Goal: Find specific page/section: Find specific page/section

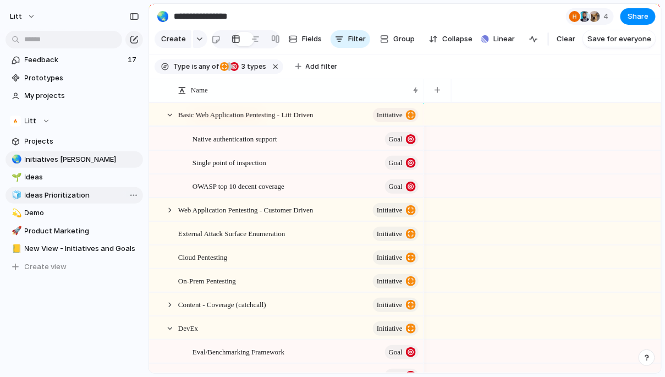
click at [76, 196] on span "Ideas Prioritization" at bounding box center [82, 195] width 114 height 11
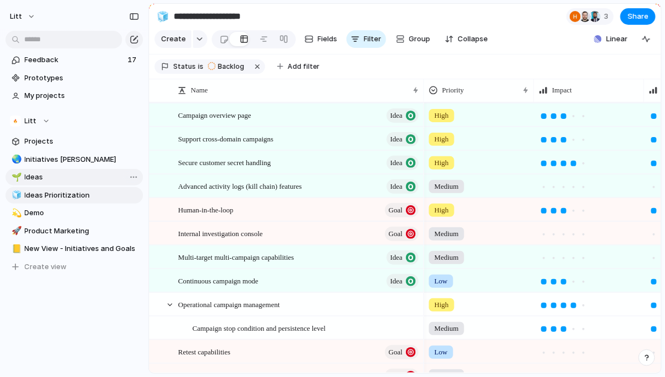
click at [62, 182] on span "Ideas" at bounding box center [82, 177] width 114 height 11
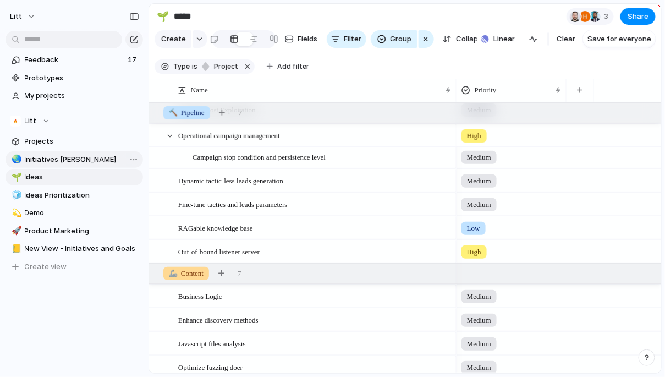
click at [81, 160] on span "Initiatives [PERSON_NAME]" at bounding box center [82, 159] width 114 height 11
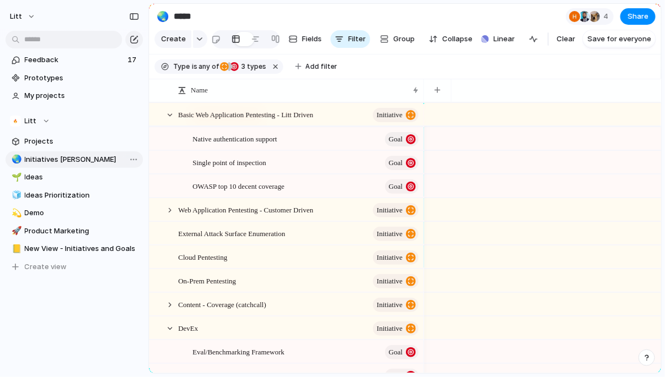
type input "**********"
click at [166, 208] on div at bounding box center [170, 210] width 10 height 10
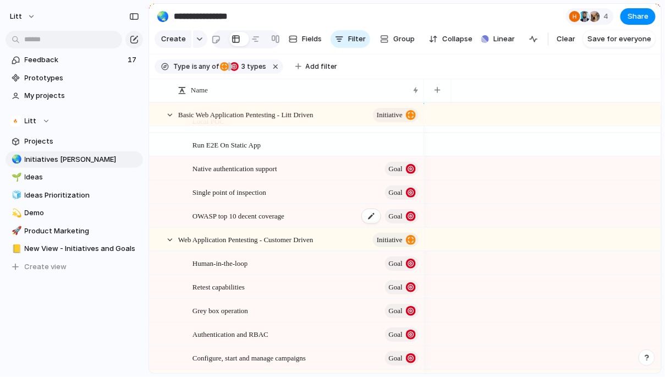
scroll to position [51, 0]
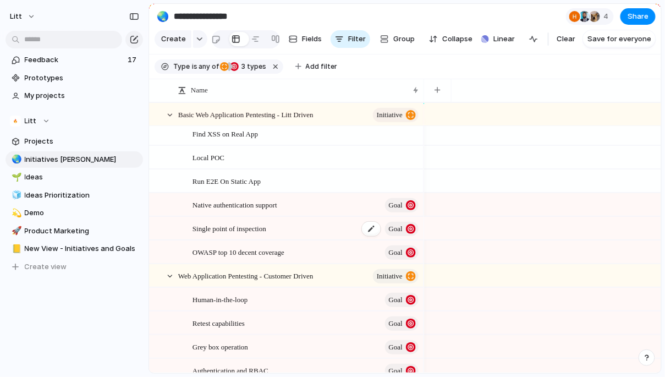
click at [303, 225] on div "Single point of inspection Goal" at bounding box center [307, 228] width 228 height 23
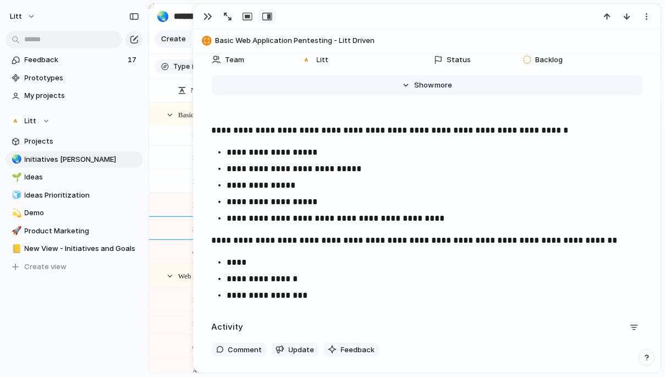
click at [424, 89] on span "Show" at bounding box center [424, 85] width 20 height 11
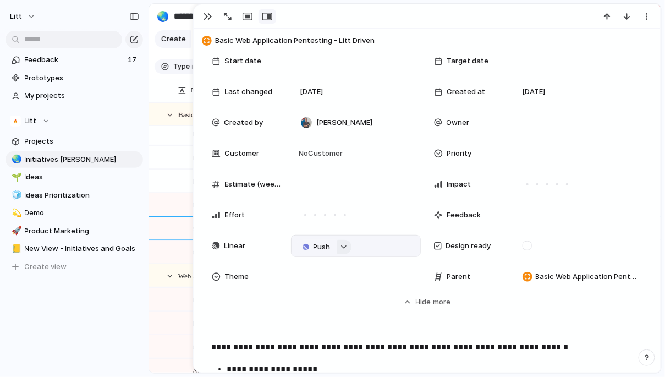
click at [343, 246] on div "button" at bounding box center [344, 247] width 8 height 4
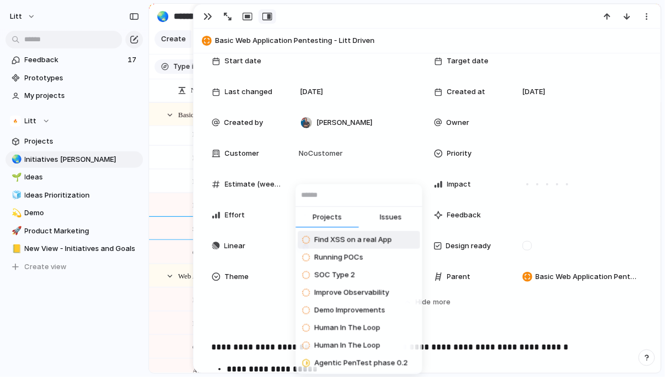
click at [390, 222] on span "Issues" at bounding box center [391, 217] width 22 height 11
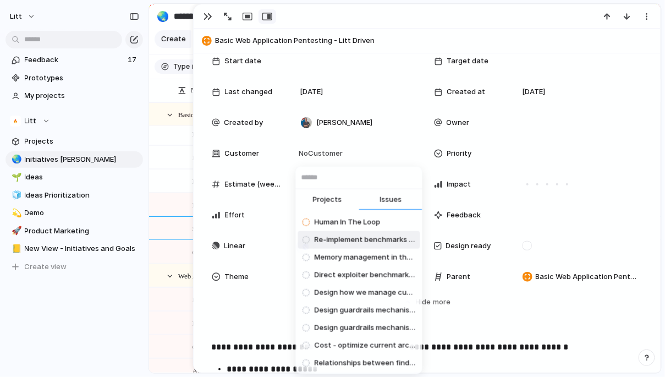
click at [332, 203] on span "Projects" at bounding box center [327, 199] width 29 height 11
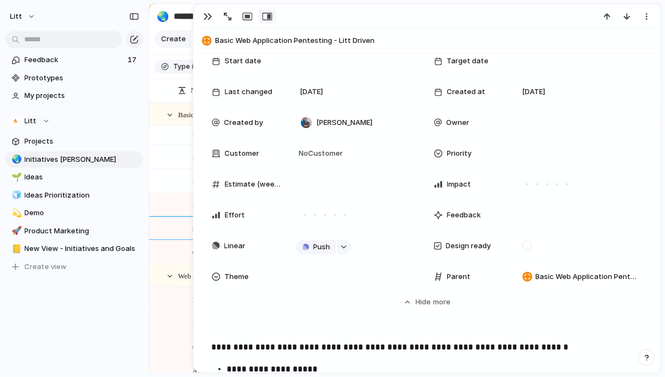
click at [229, 308] on div "Projects Issues Human In The Loop Find XSS on a real App Running POCs SOC Type …" at bounding box center [332, 188] width 665 height 377
click at [344, 245] on div "button" at bounding box center [344, 247] width 8 height 4
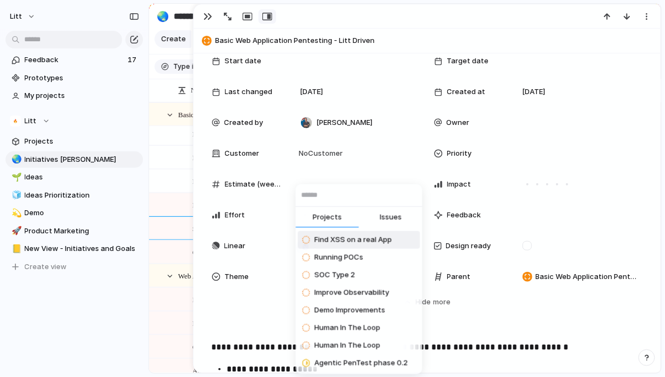
click at [386, 215] on span "Issues" at bounding box center [391, 217] width 22 height 11
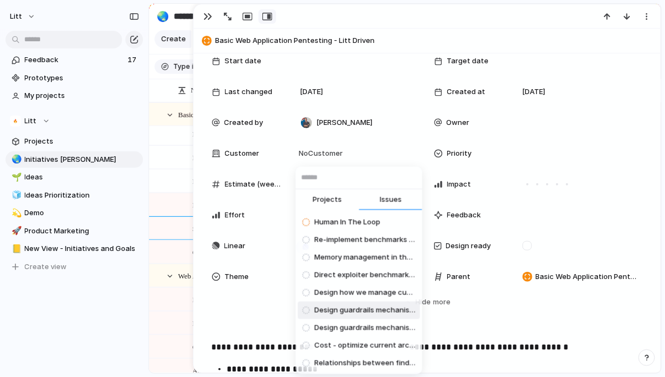
click at [257, 310] on div "Projects Issues Human In The Loop Re-implement benchmarks in TypeScript Memory …" at bounding box center [332, 188] width 665 height 377
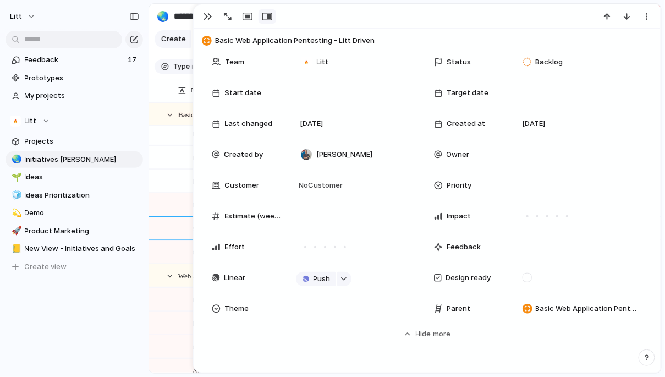
scroll to position [118, 0]
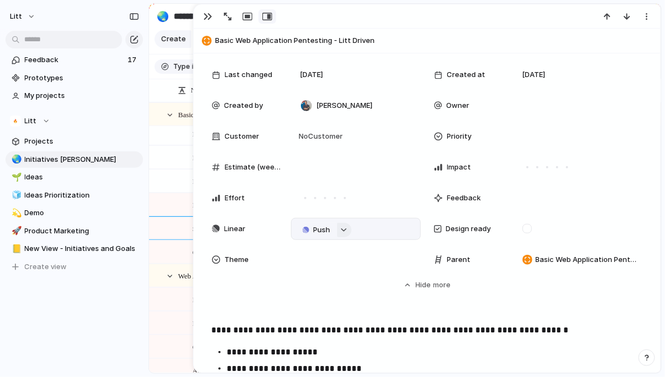
click at [345, 226] on button "button" at bounding box center [344, 230] width 14 height 14
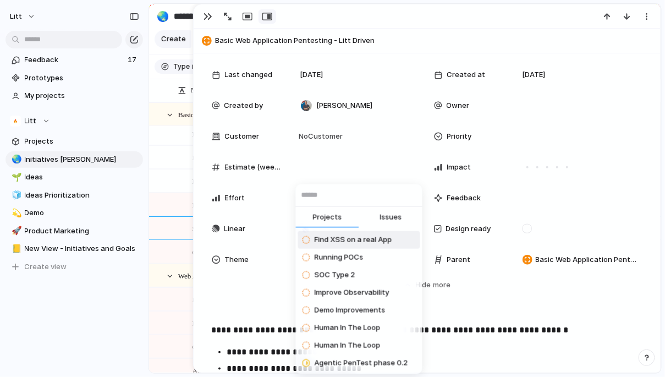
click at [376, 216] on button "Issues" at bounding box center [390, 218] width 63 height 22
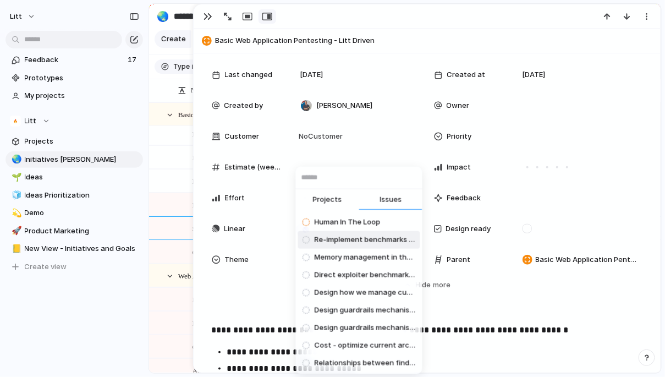
click at [347, 179] on input "text" at bounding box center [359, 178] width 127 height 22
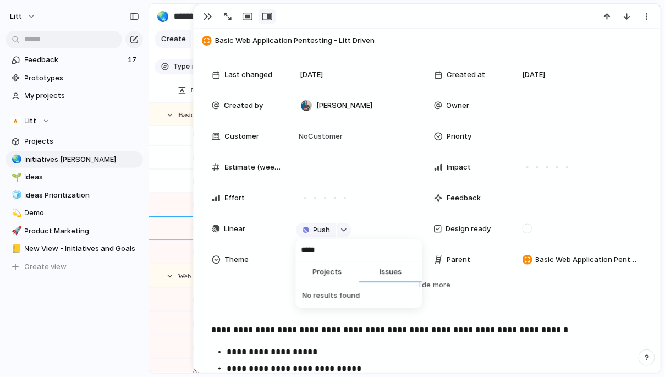
click at [337, 280] on button "Projects" at bounding box center [327, 272] width 63 height 22
click at [310, 248] on input "*****" at bounding box center [359, 250] width 127 height 22
type input "***"
click at [339, 293] on span "SOC Type 2" at bounding box center [334, 294] width 41 height 11
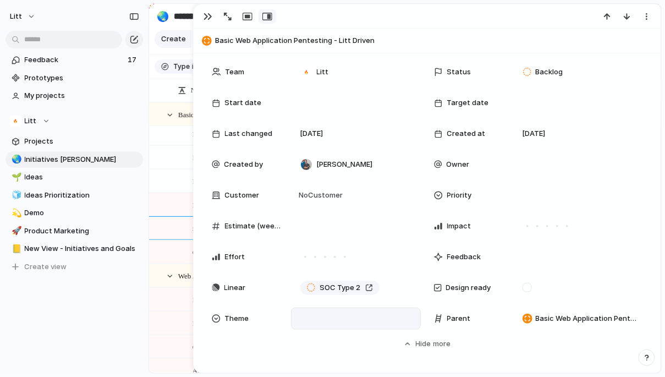
scroll to position [78, 0]
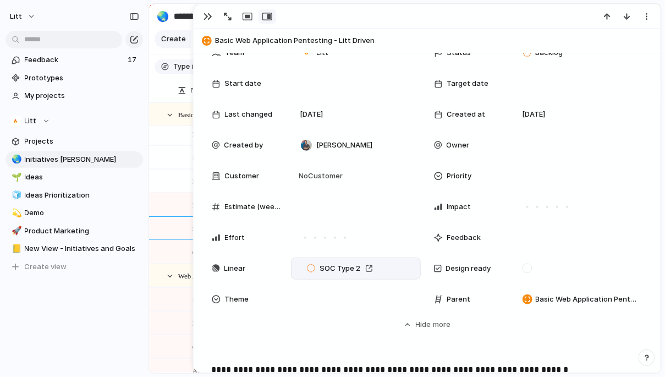
click at [388, 269] on div "SOC Type 2" at bounding box center [356, 268] width 120 height 12
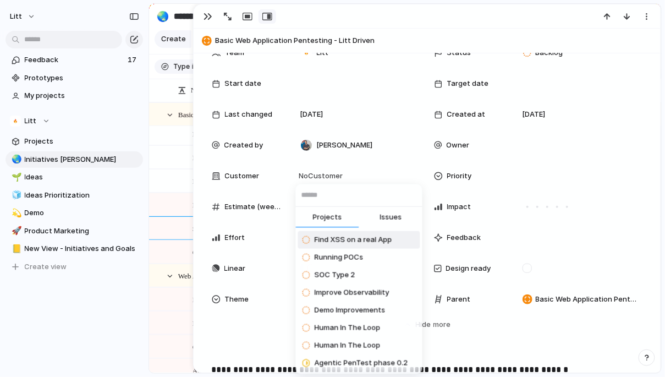
click at [255, 319] on div "Projects Issues Find XSS on a real App Running POCs SOC Type 2 Improve Observab…" at bounding box center [332, 188] width 665 height 377
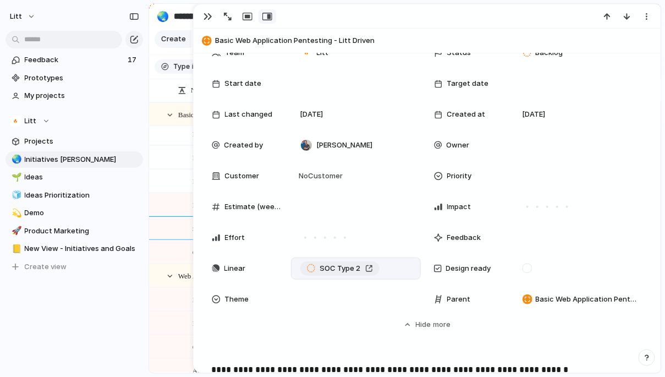
click at [347, 270] on span "SOC Type 2" at bounding box center [340, 268] width 41 height 11
click at [204, 14] on div "button" at bounding box center [208, 16] width 9 height 9
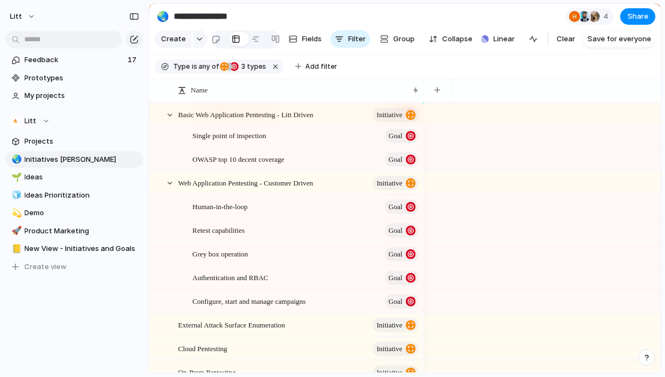
scroll to position [104, 0]
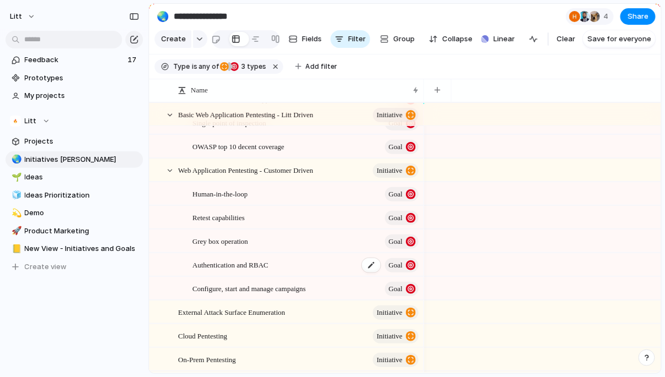
click at [300, 261] on div "Authentication and RBAC Goal" at bounding box center [307, 265] width 228 height 23
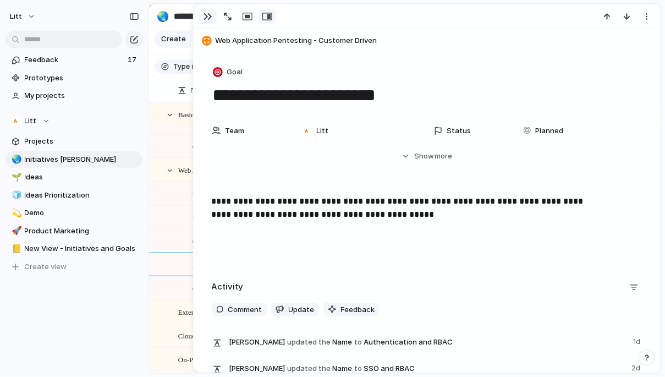
click at [207, 19] on div "button" at bounding box center [208, 16] width 9 height 9
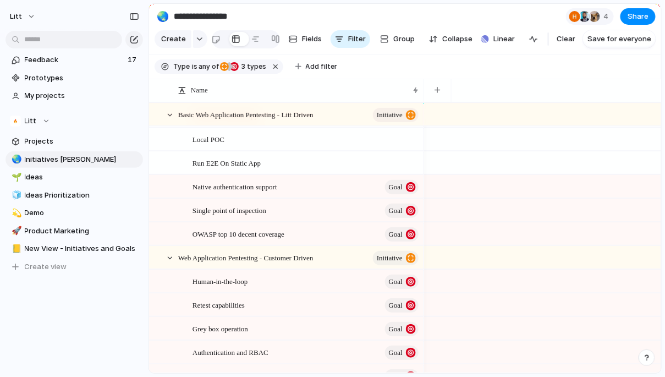
scroll to position [17, 0]
